Goal: Obtain resource: Download file/media

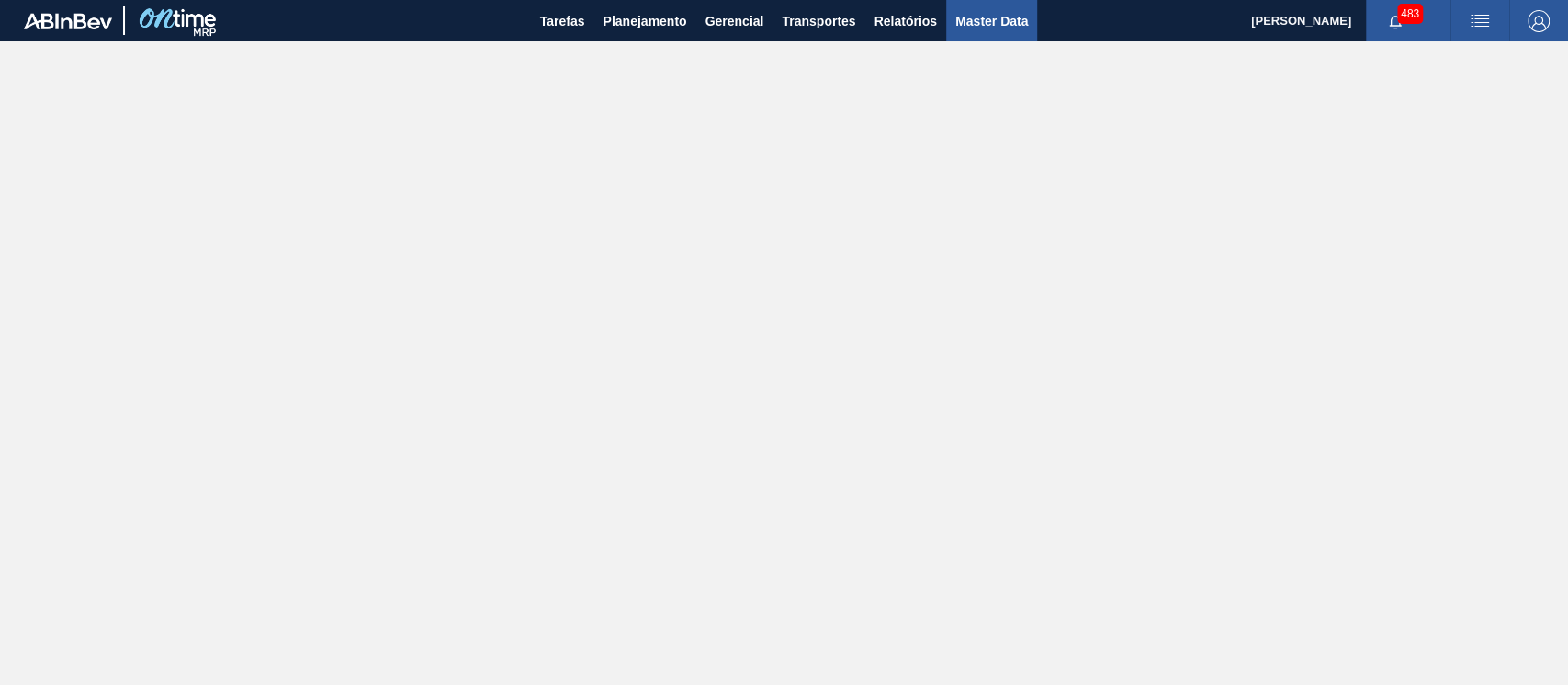
click at [971, 19] on span "Master Data" at bounding box center [991, 21] width 73 height 22
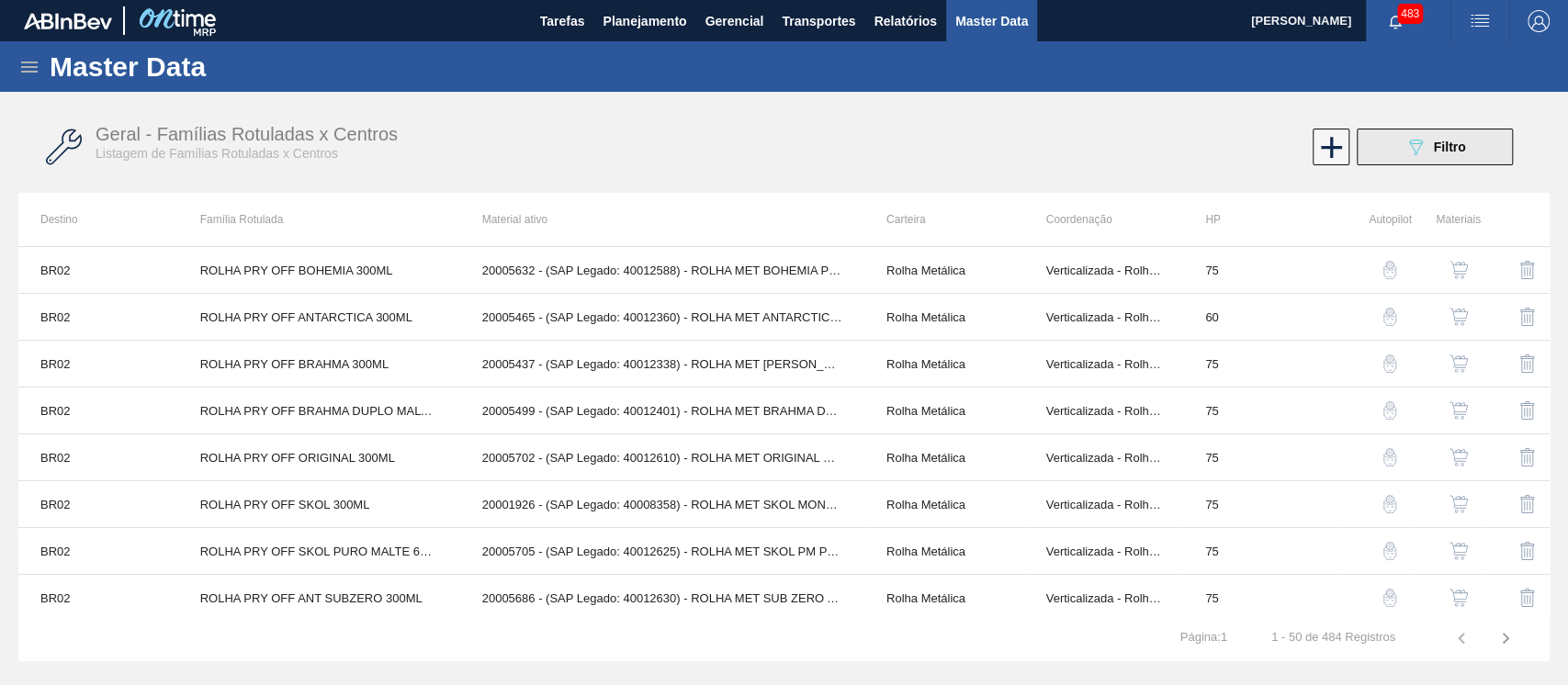
click at [1413, 139] on icon at bounding box center [1415, 147] width 14 height 16
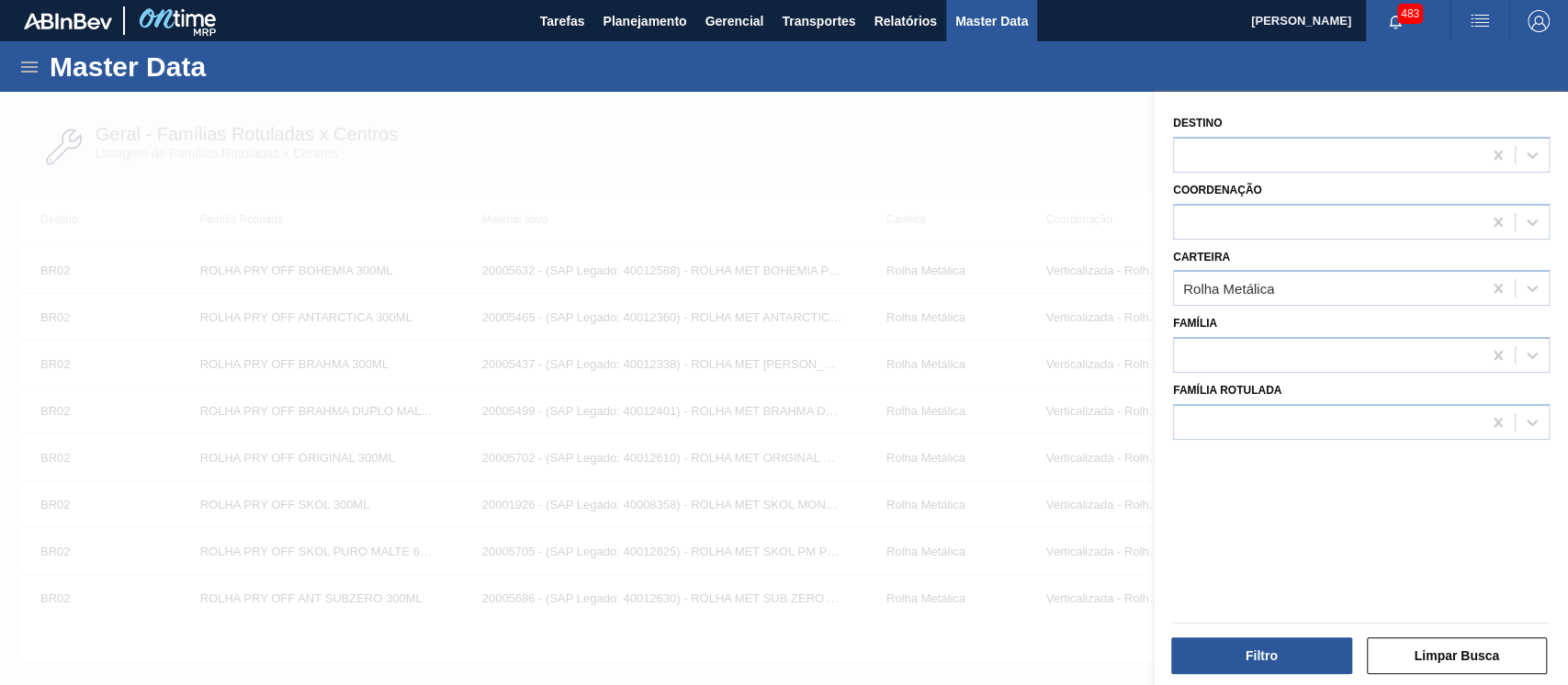
click at [769, 581] on div at bounding box center [784, 433] width 1568 height 685
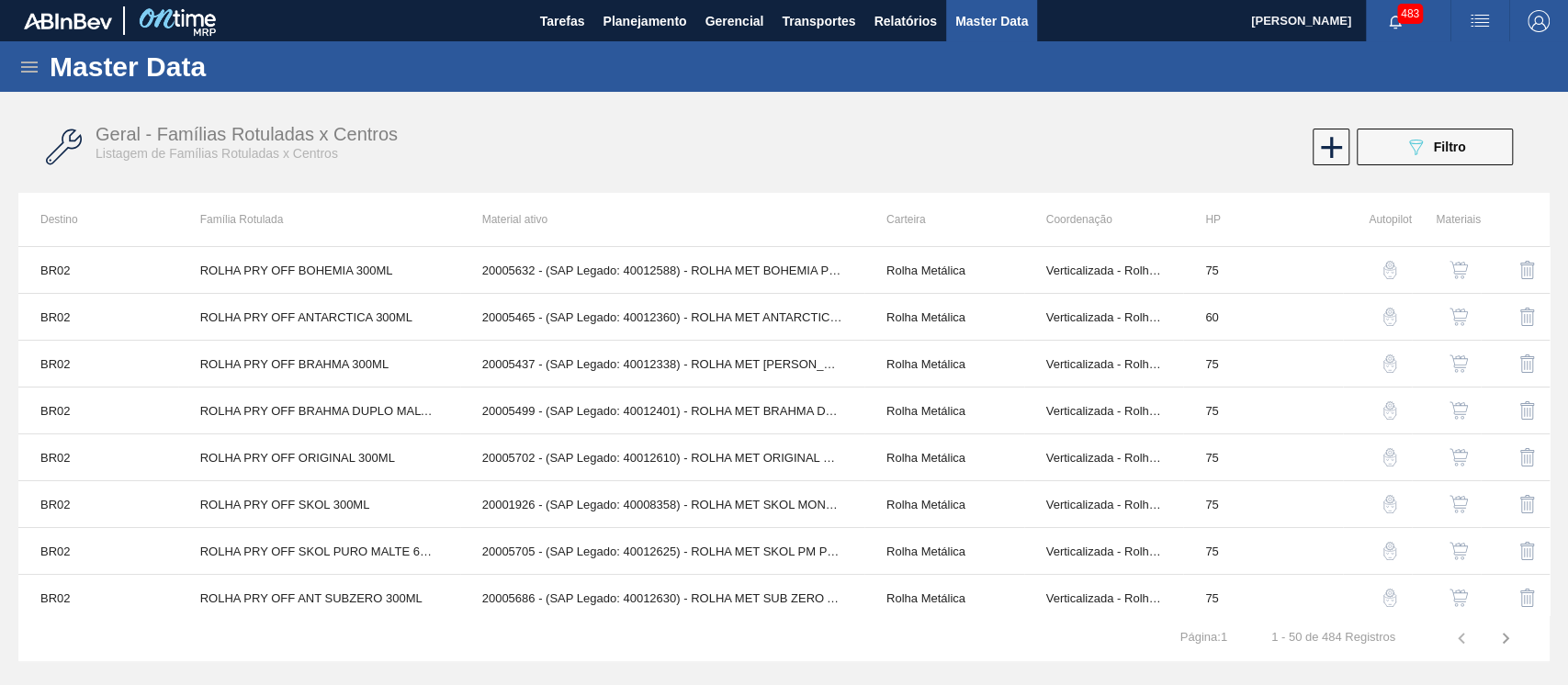
click at [48, 70] on div "Master Data" at bounding box center [784, 67] width 1568 height 51
click at [44, 68] on div "Master Data" at bounding box center [784, 67] width 1568 height 51
click at [37, 64] on icon at bounding box center [28, 66] width 22 height 22
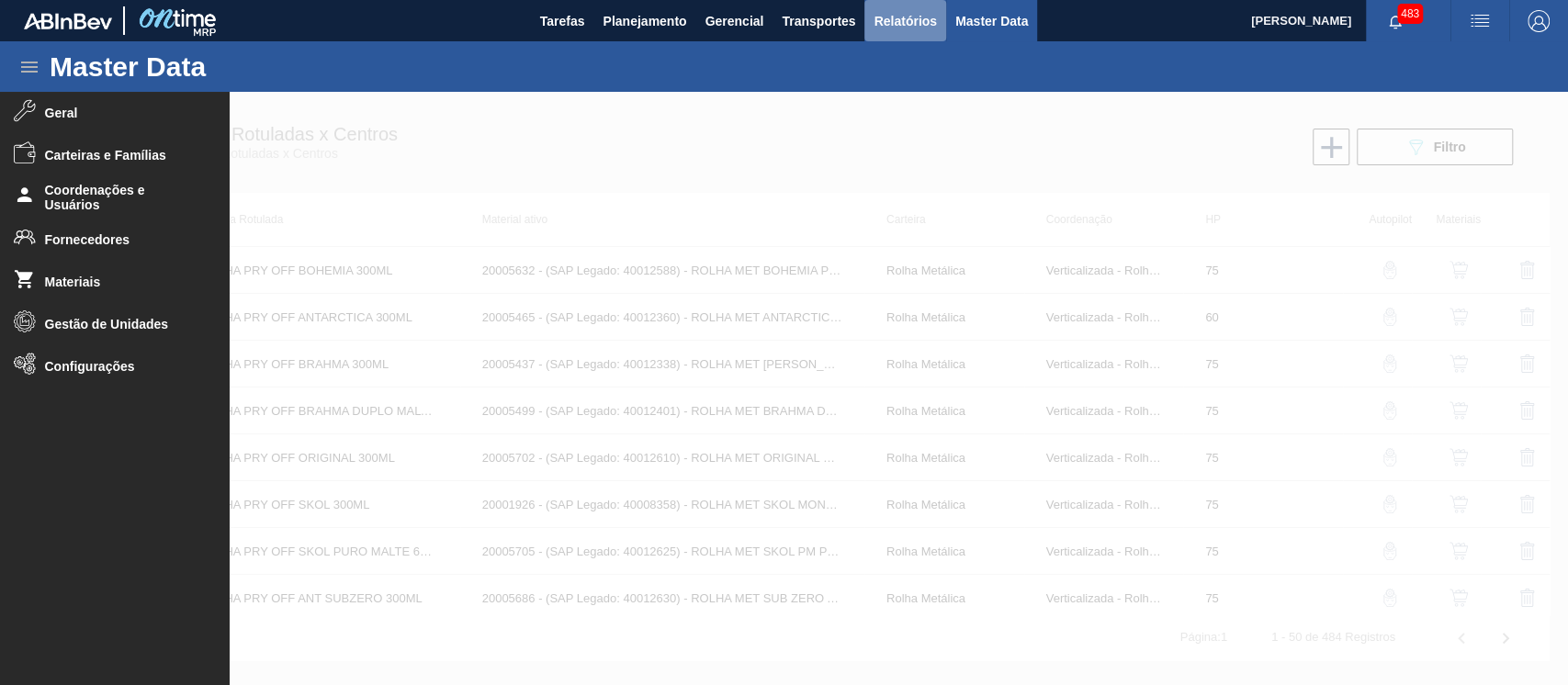
click at [897, 28] on span "Relatórios" at bounding box center [905, 21] width 62 height 22
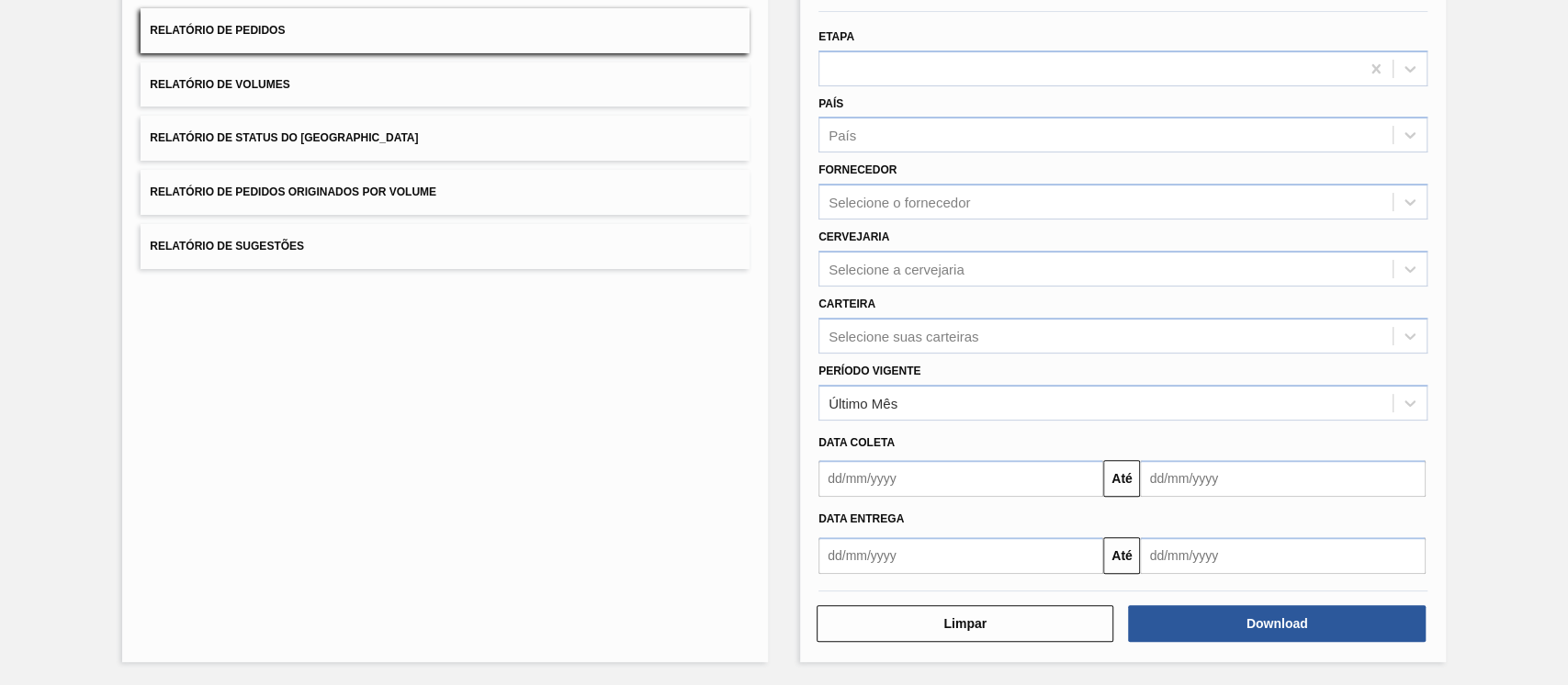
scroll to position [304, 0]
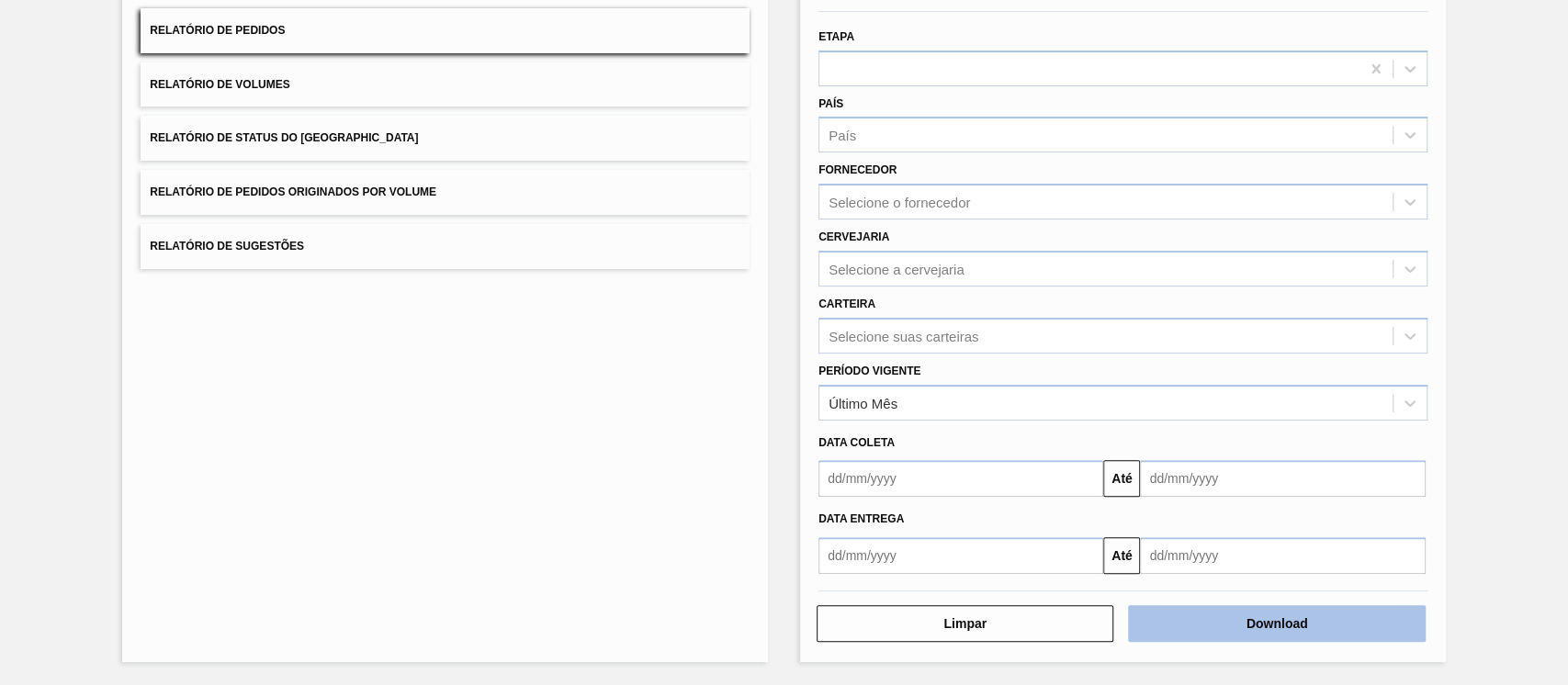
click at [1309, 605] on button "Download" at bounding box center [1276, 623] width 297 height 37
